Goal: Task Accomplishment & Management: Use online tool/utility

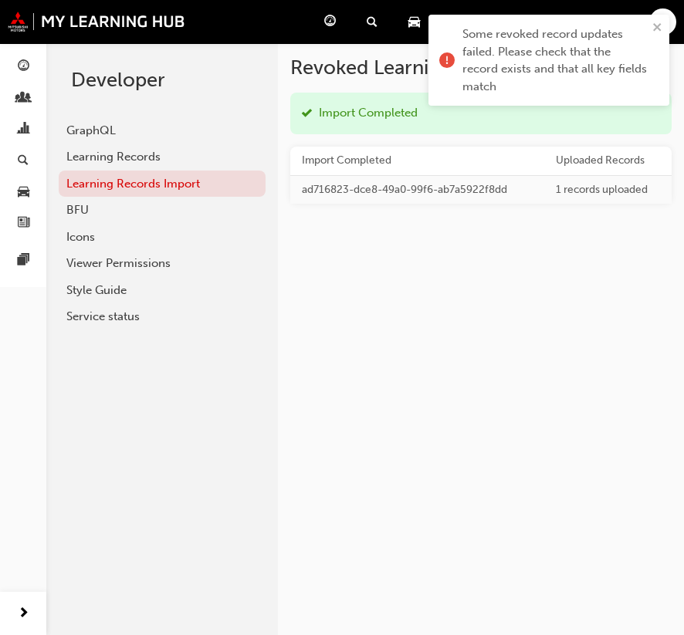
scroll to position [82, 0]
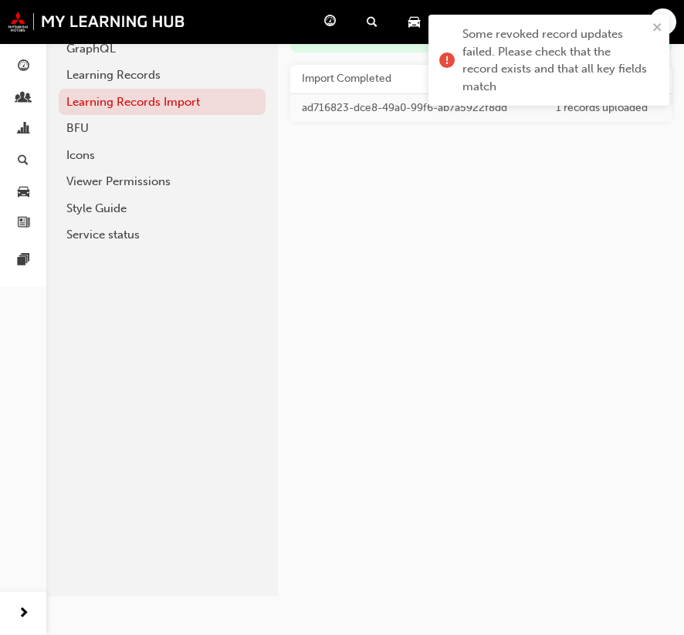
click at [558, 262] on div "Revoked Learning Records Import Completed Import Completed Uploaded Records ad7…" at bounding box center [364, 278] width 637 height 635
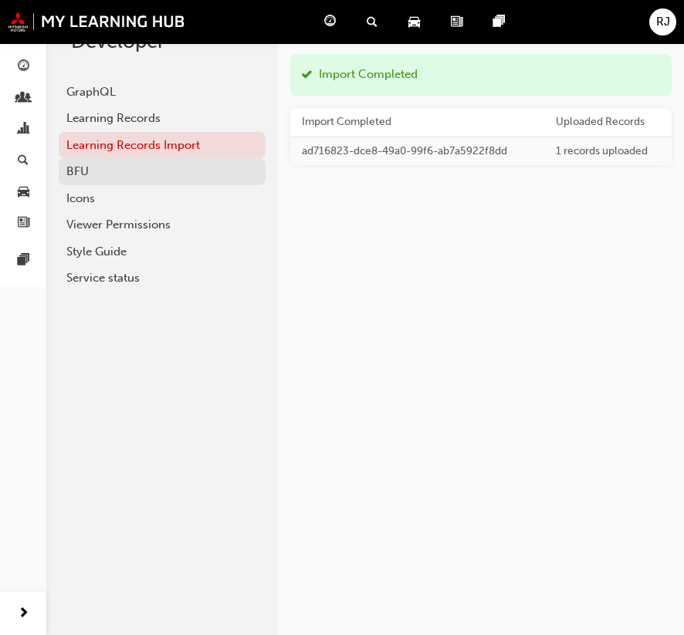
scroll to position [0, 0]
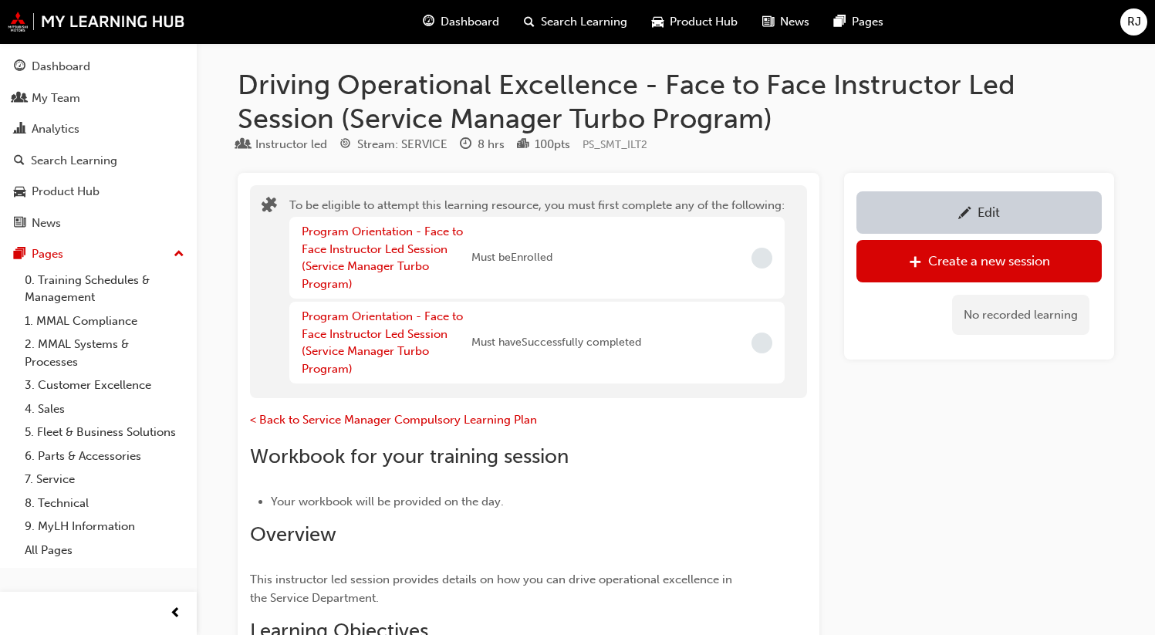
scroll to position [989, 0]
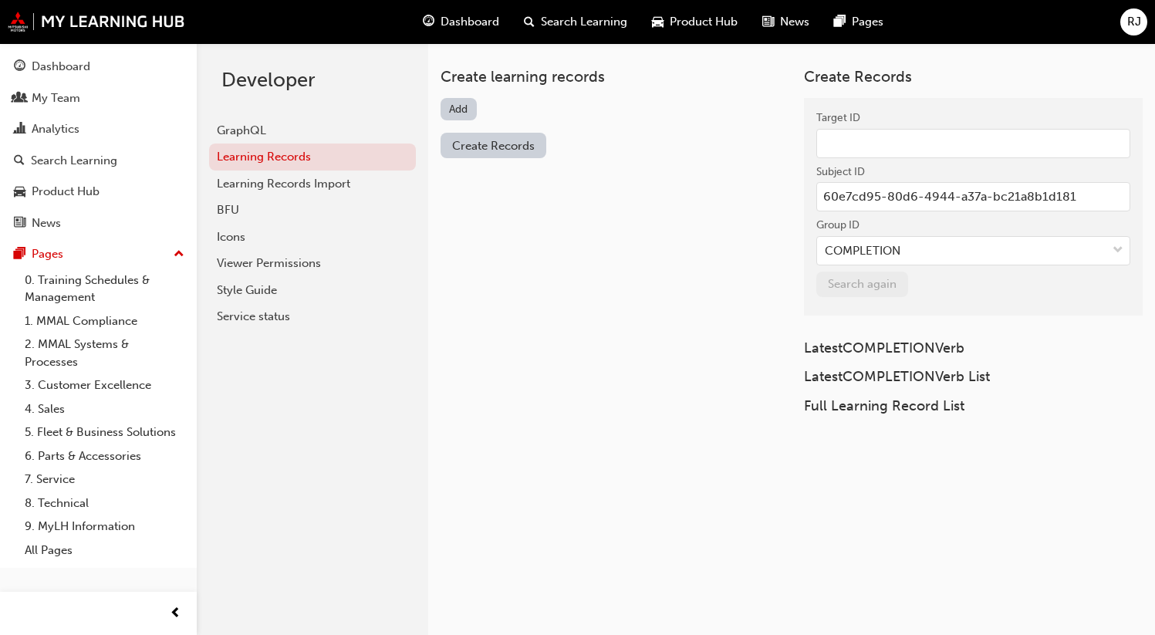
click at [868, 135] on input "Target ID" at bounding box center [973, 143] width 314 height 29
paste input "eaadfe97-c196-43fa-a583-5b4d1432c739"
type input "eaadfe97-c196-43fa-a583-5b4d1432c739"
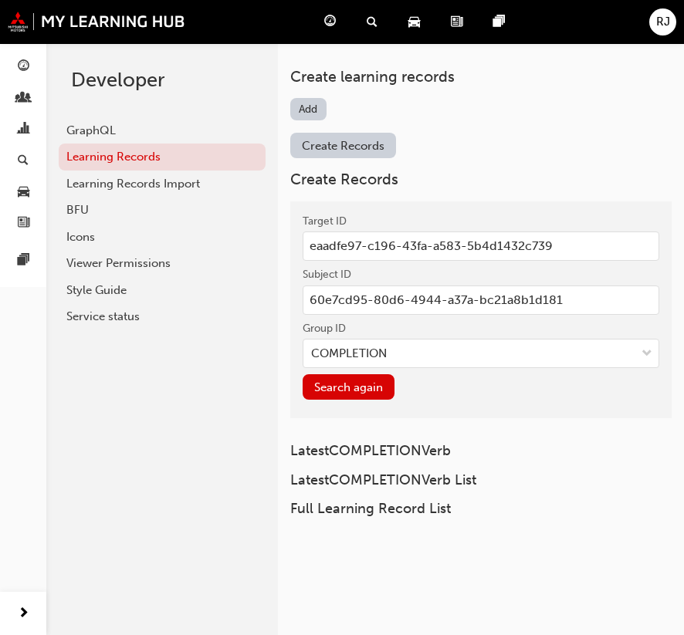
click at [520, 303] on input "60e7cd95-80d6-4944-a37a-bc21a8b1d181" at bounding box center [480, 300] width 357 height 29
paste input "4b797b00-9247-4c27-bddf-a3d818e8b4e9"
type input "4b797b00-9247-4c27-bddf-a3d818e8b4e9"
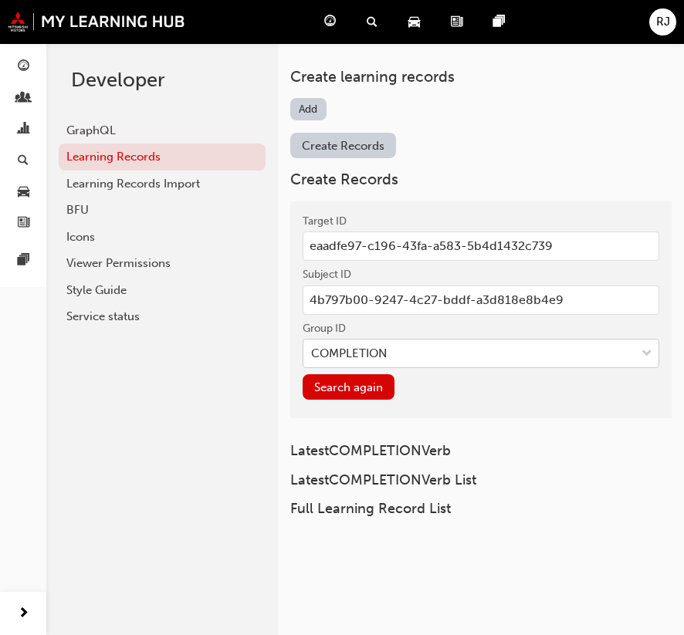
click at [415, 355] on div "COMPLETION" at bounding box center [469, 353] width 332 height 27
click at [313, 355] on input "Group ID COMPLETION" at bounding box center [312, 352] width 2 height 13
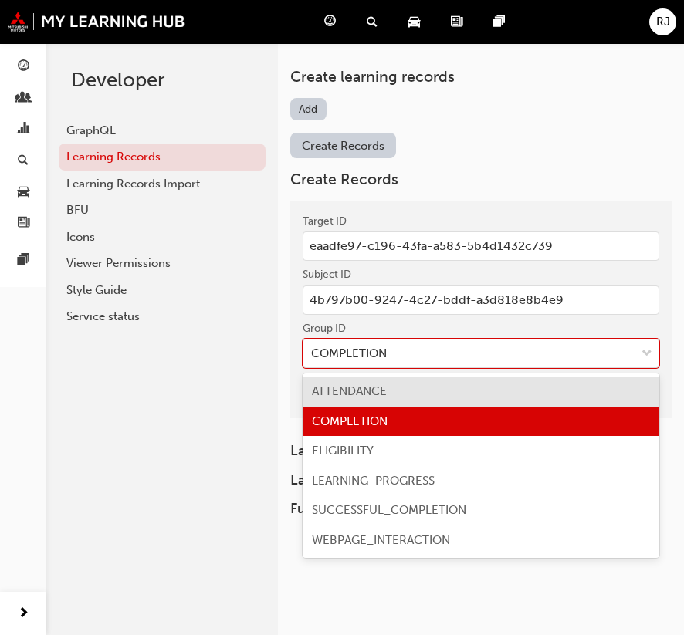
click at [392, 400] on div "ATTENDANCE" at bounding box center [480, 392] width 357 height 30
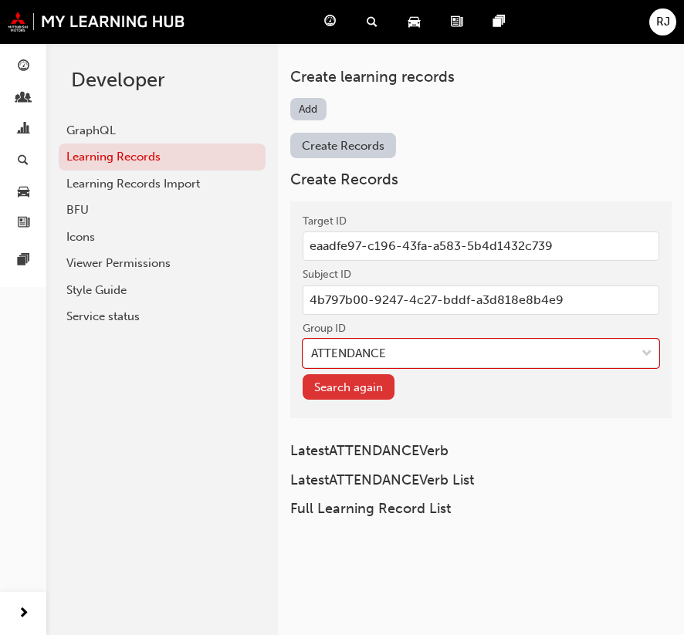
click at [357, 393] on button "Search again" at bounding box center [348, 386] width 92 height 25
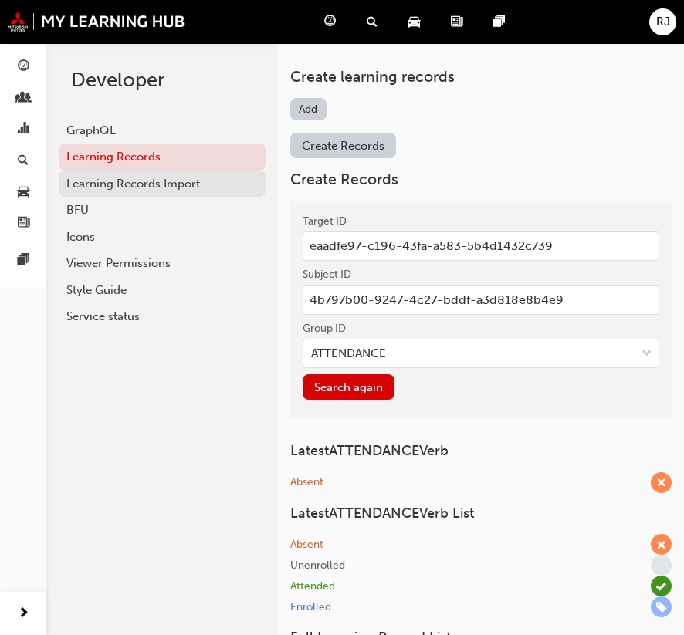
click at [131, 181] on div "Learning Records Import" at bounding box center [161, 184] width 191 height 18
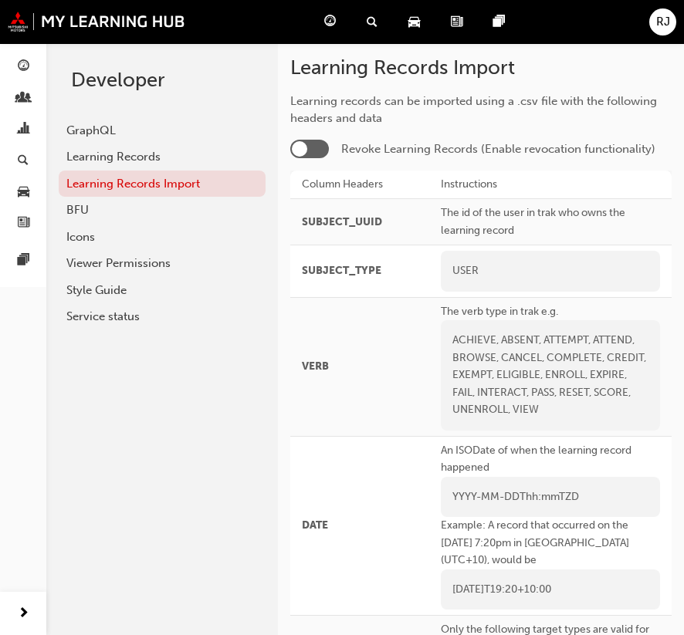
click at [319, 147] on div at bounding box center [309, 149] width 39 height 19
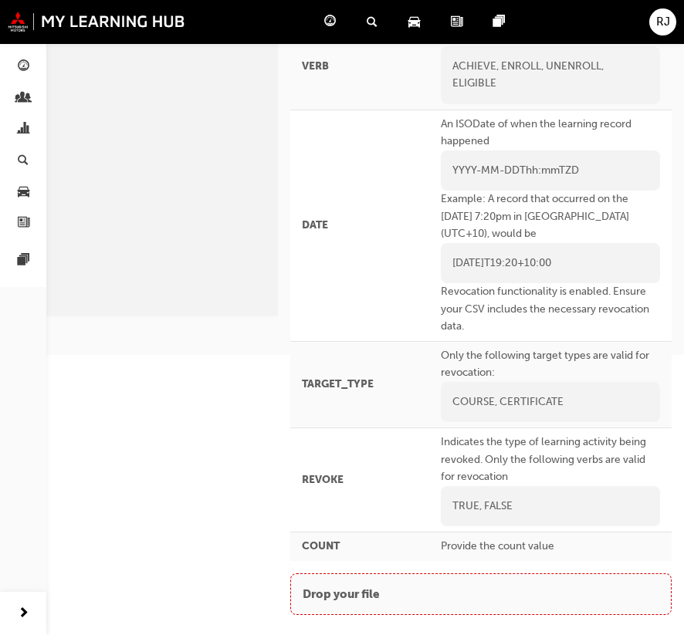
scroll to position [82, 0]
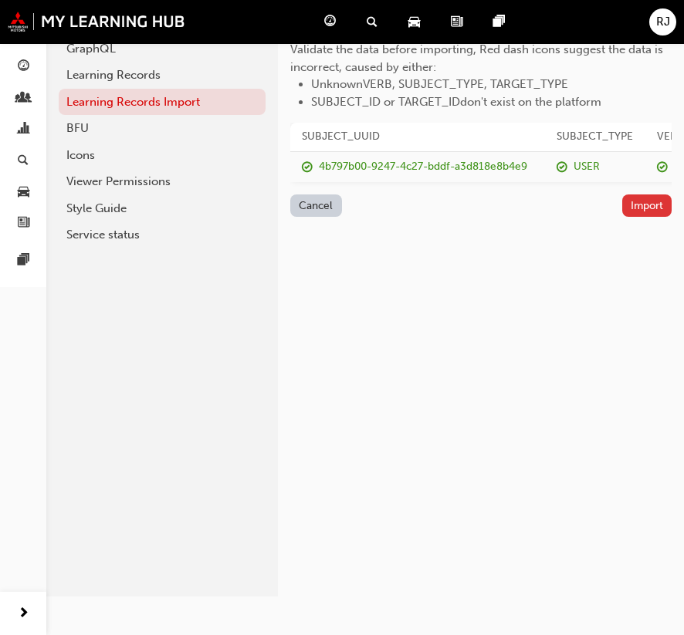
click at [644, 217] on button "Import" at bounding box center [647, 205] width 50 height 22
